Goal: Information Seeking & Learning: Learn about a topic

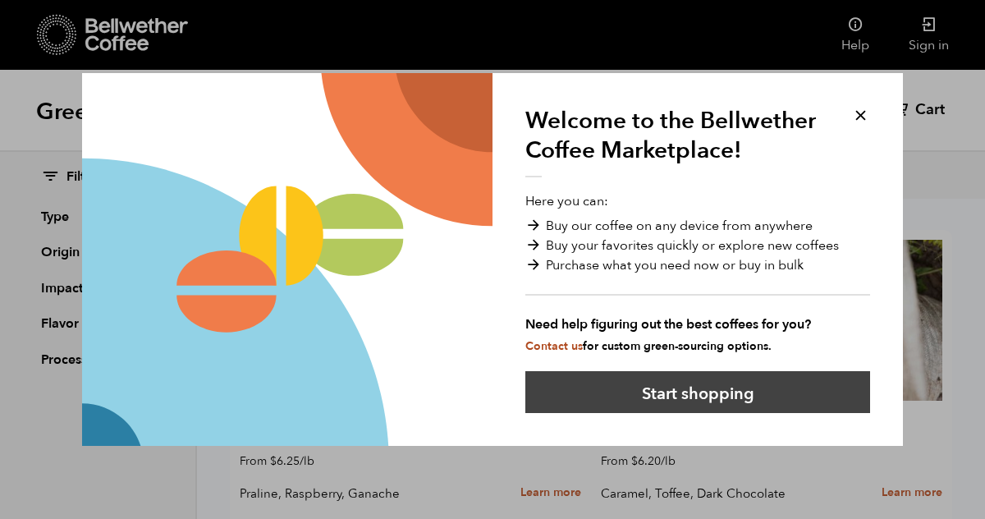
click at [653, 385] on button "Start shopping" at bounding box center [697, 392] width 345 height 42
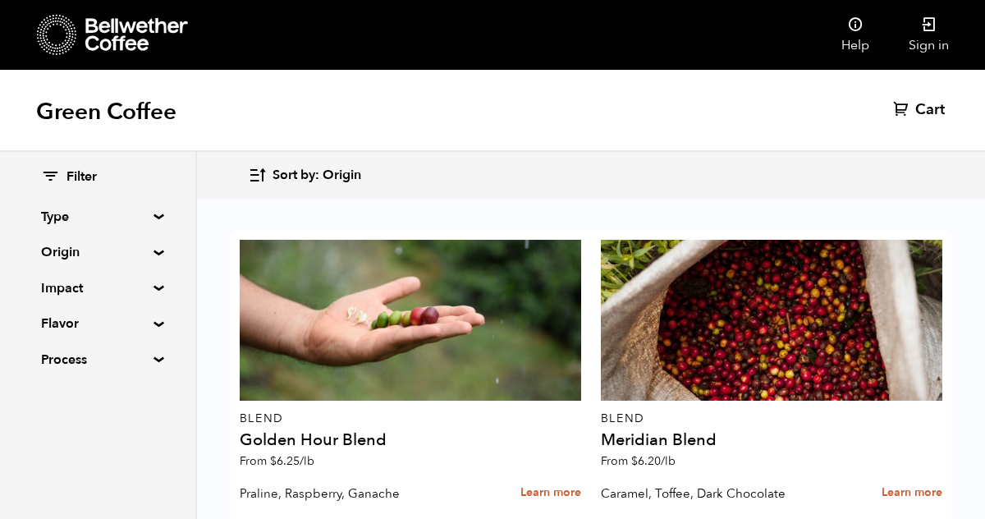
scroll to position [2076, 0]
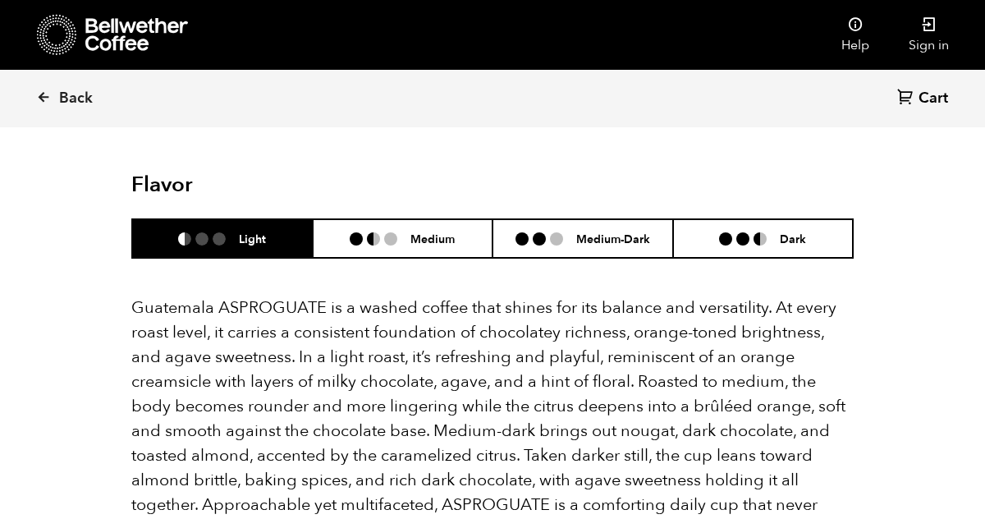
scroll to position [1071, 0]
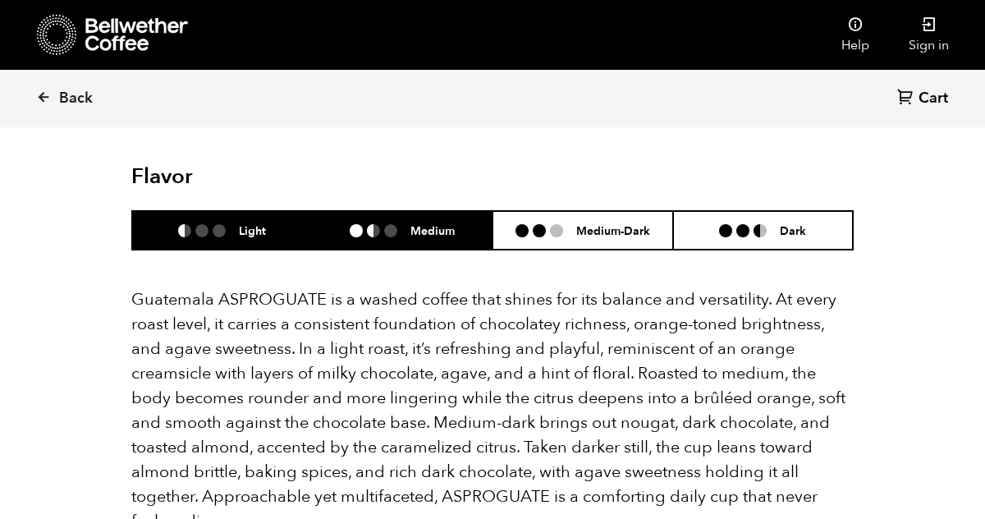
click at [424, 220] on li "Medium" at bounding box center [403, 230] width 181 height 39
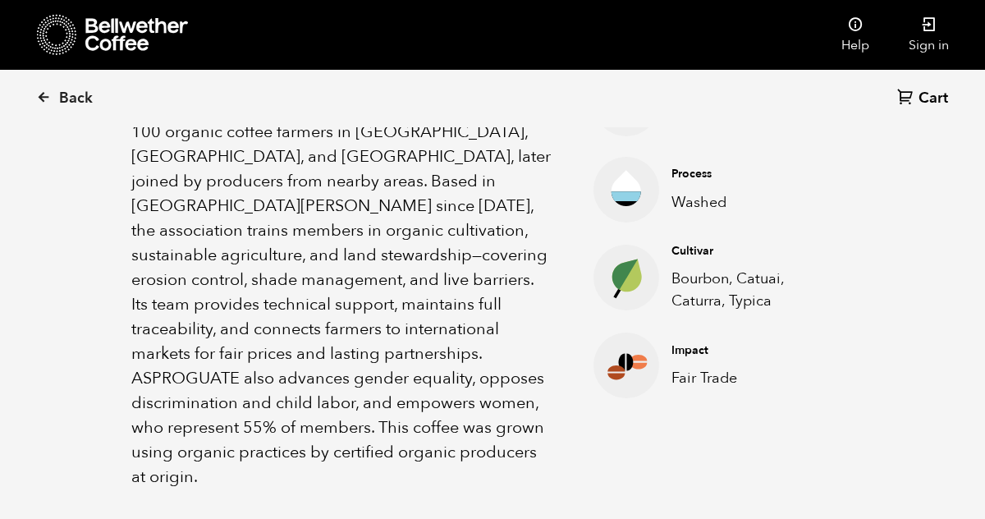
scroll to position [640, 0]
click at [377, 341] on p "ASPROGUATE (Asociación Sostenible de Productores de Guatemala) was created in 2…" at bounding box center [341, 279] width 421 height 419
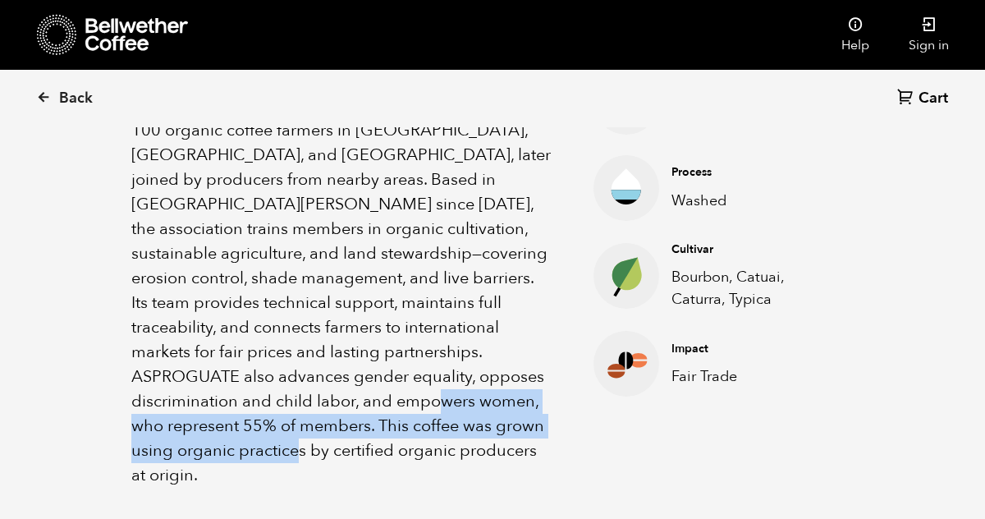
drag, startPoint x: 384, startPoint y: 399, endPoint x: 387, endPoint y: 445, distance: 46.0
click at [387, 445] on p "ASPROGUATE (Asociación Sostenible de Productores de Guatemala) was created in 2…" at bounding box center [341, 278] width 421 height 419
copy p "his coffee was grown using organic practices by certified organic producers at …"
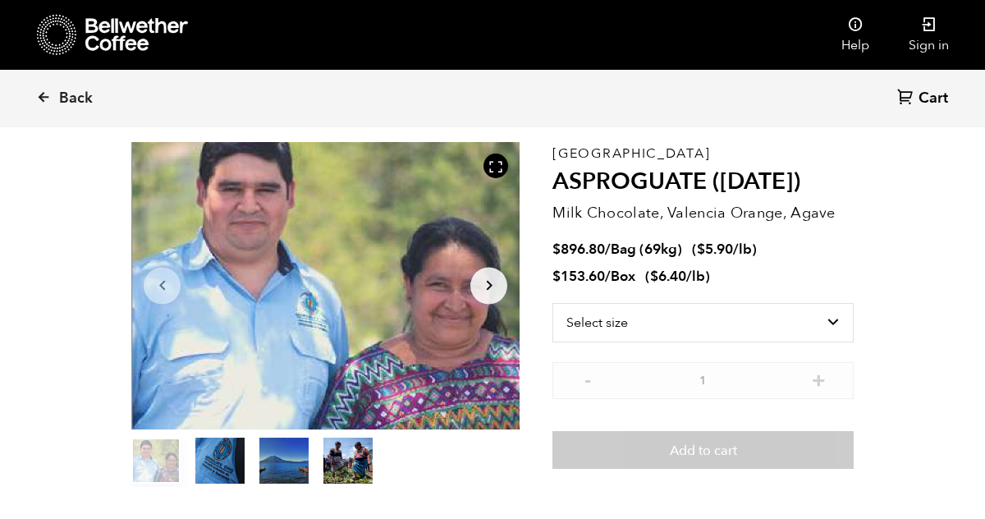
scroll to position [66, 0]
click at [488, 283] on icon "Arrow Right" at bounding box center [489, 285] width 20 height 20
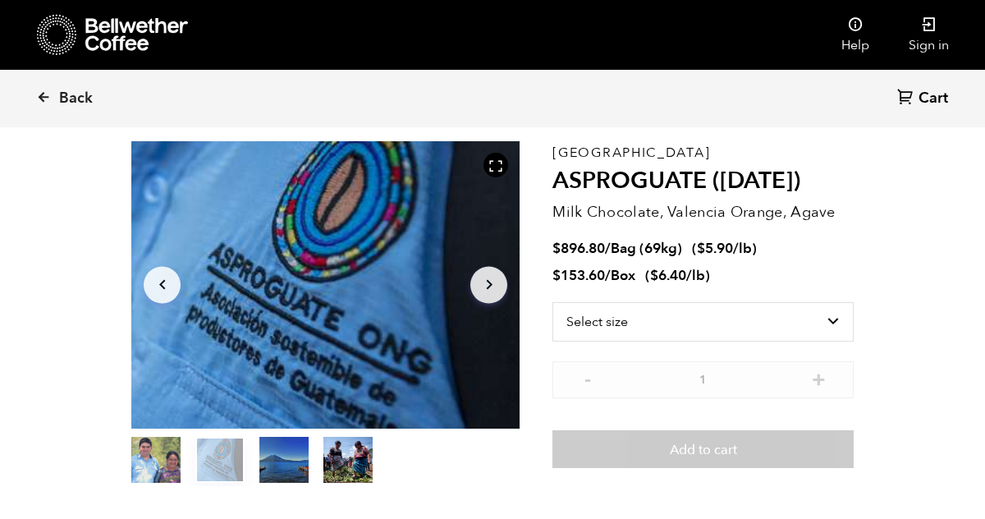
click at [488, 283] on icon "Arrow Right" at bounding box center [489, 285] width 20 height 20
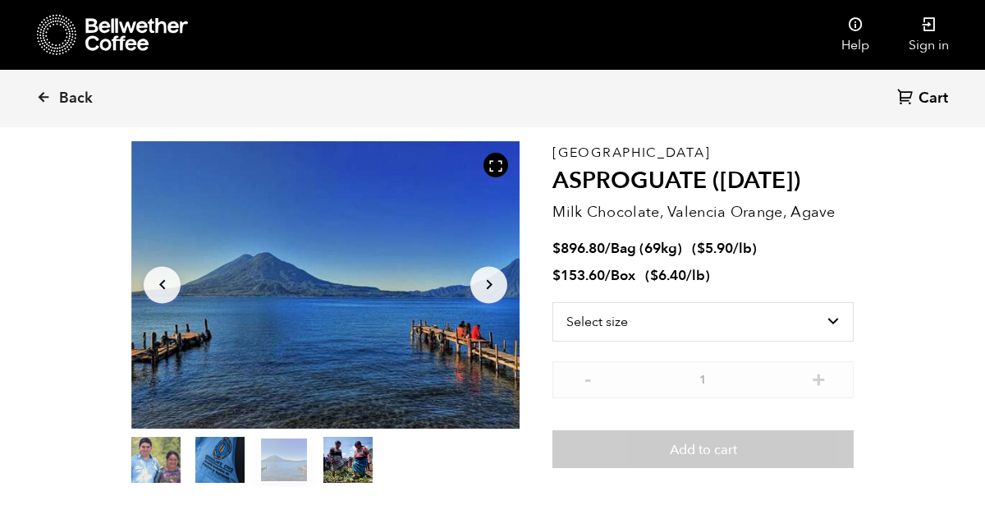
click at [488, 282] on icon "button" at bounding box center [489, 285] width 6 height 10
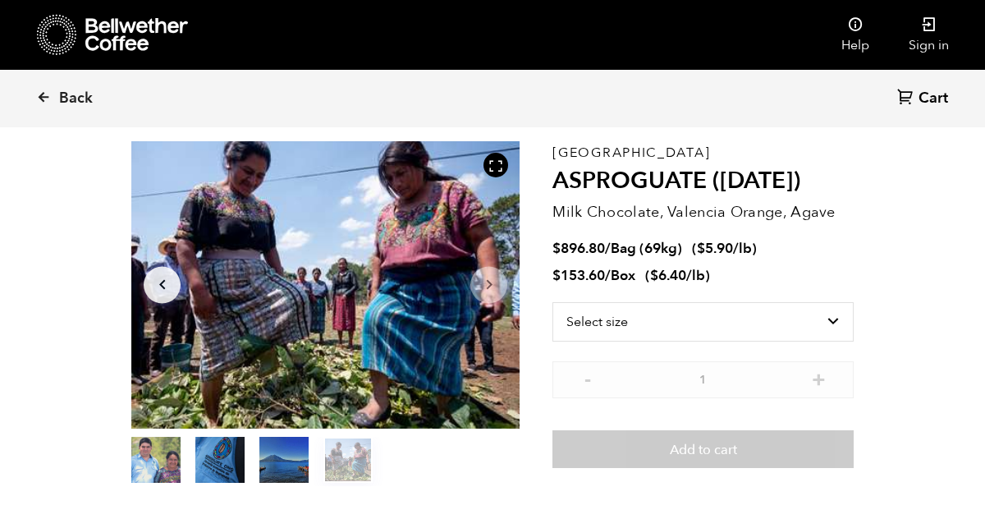
click at [488, 282] on icon "button" at bounding box center [489, 285] width 6 height 10
click at [72, 100] on span "Back" at bounding box center [76, 99] width 34 height 20
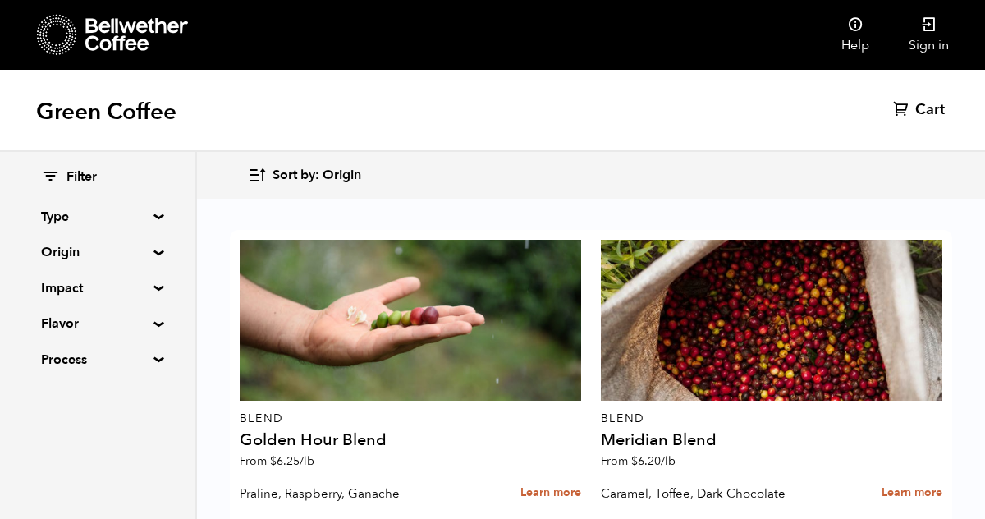
click at [151, 283] on div "Filter Type Blend Single Origin Decaf Seasonal Year Round Origin Blend [GEOGRAP…" at bounding box center [97, 269] width 195 height 234
click at [150, 288] on summary "Impact" at bounding box center [97, 288] width 113 height 20
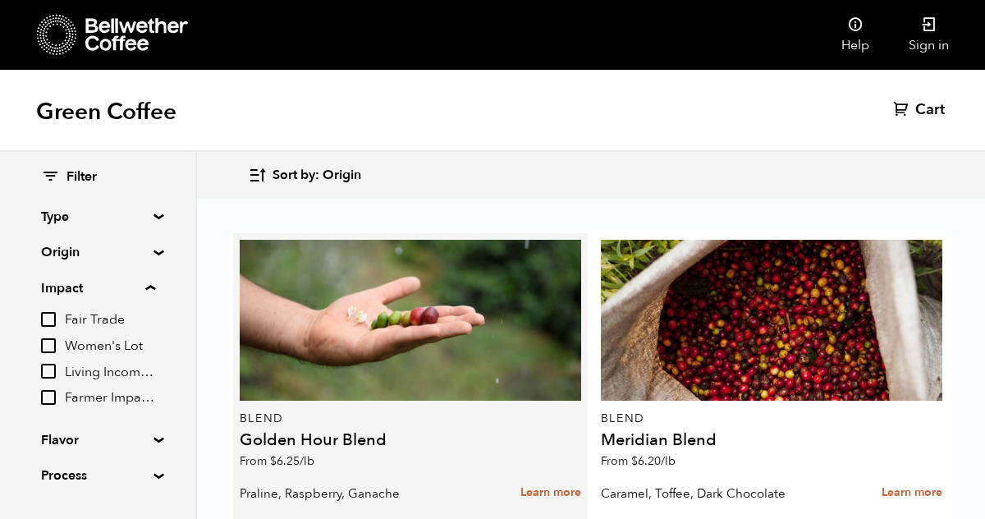
click at [413, 469] on div "Blend Golden Hour Blend From $ 6.25 /lb" at bounding box center [411, 358] width 342 height 237
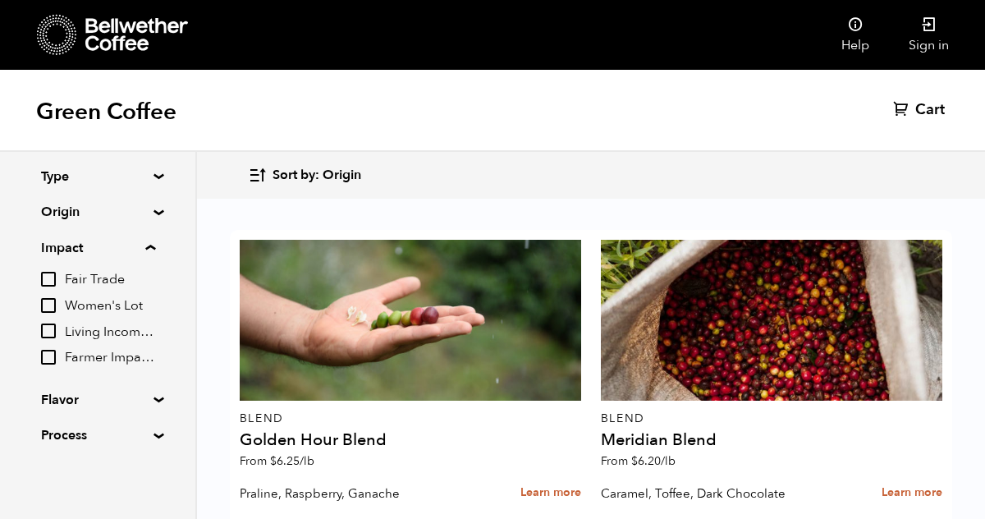
scroll to position [1803, 0]
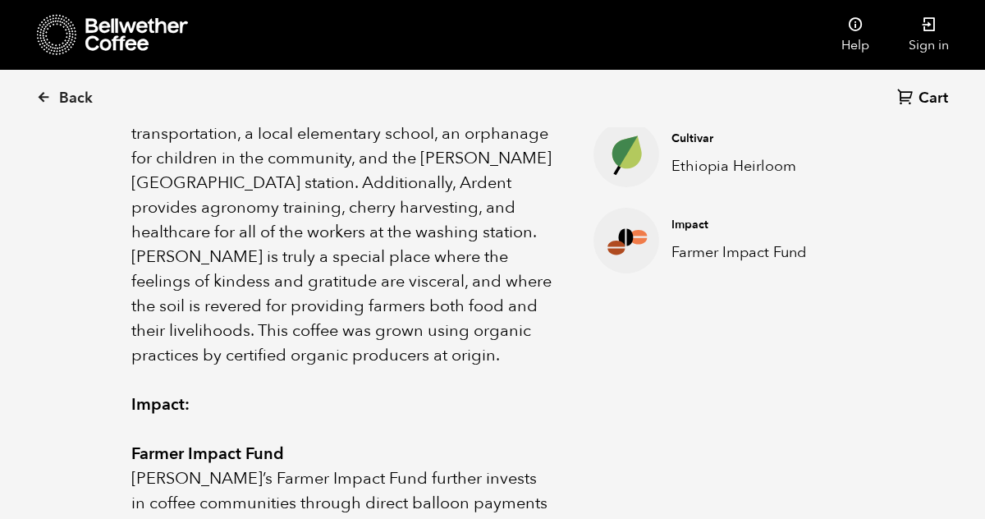
scroll to position [765, 0]
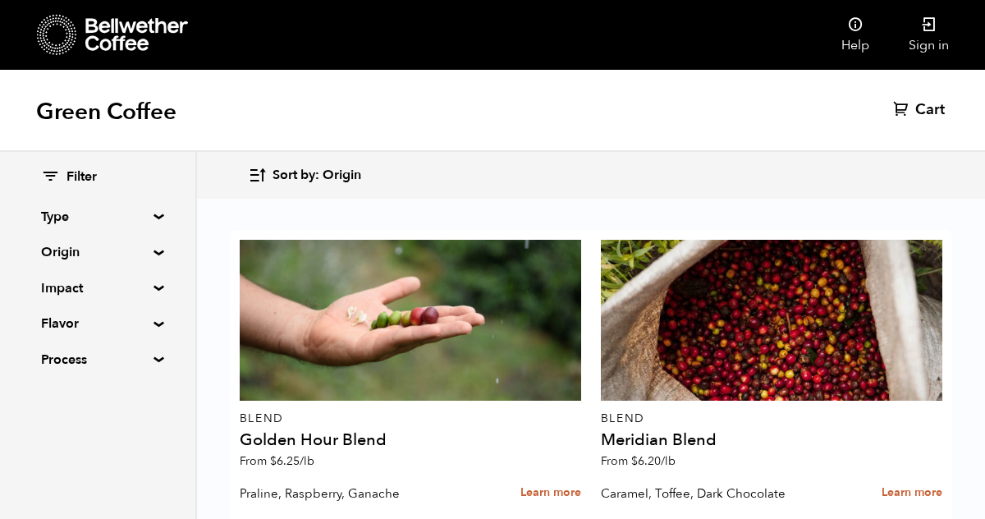
scroll to position [1014, 0]
